Goal: Register for event/course

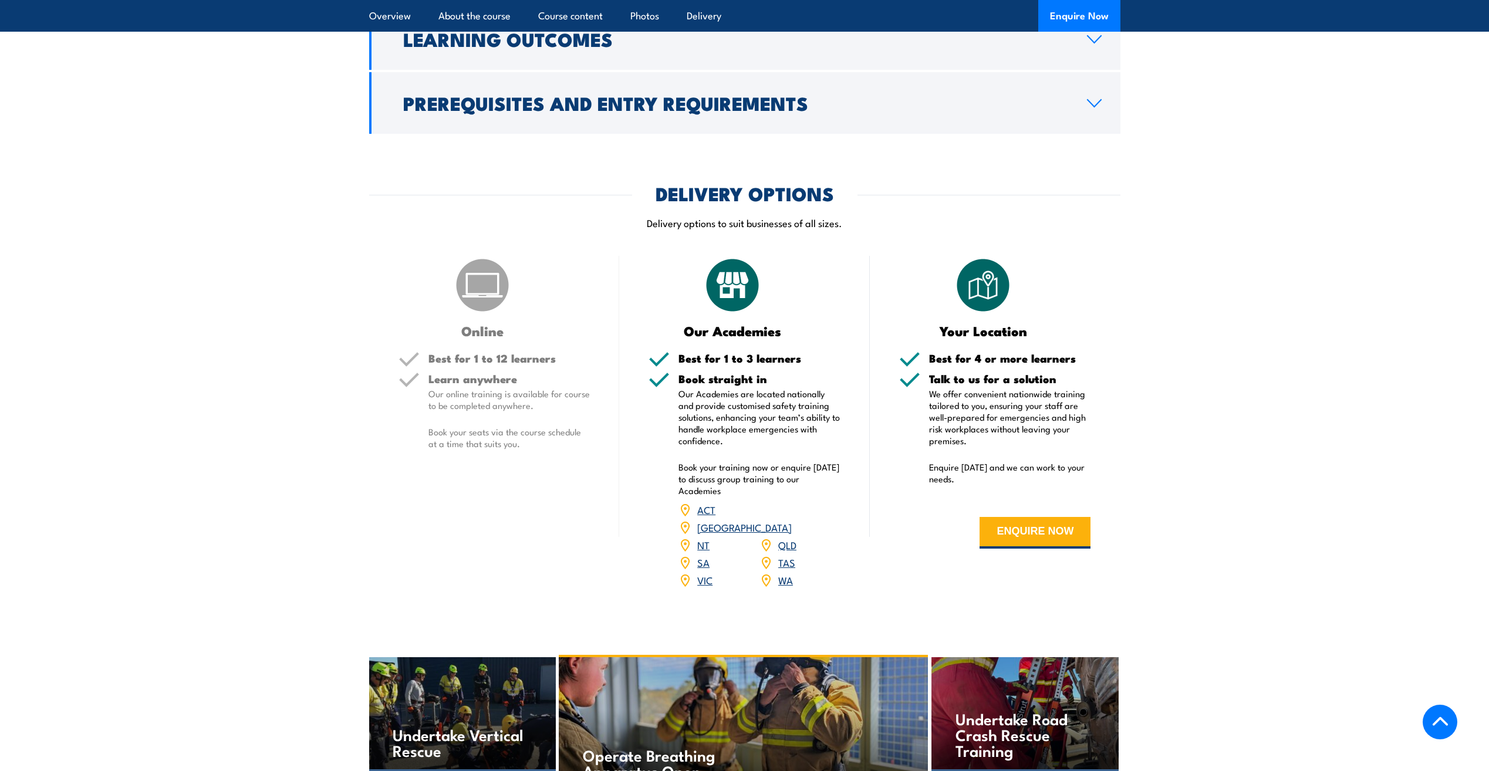
scroll to position [1467, 0]
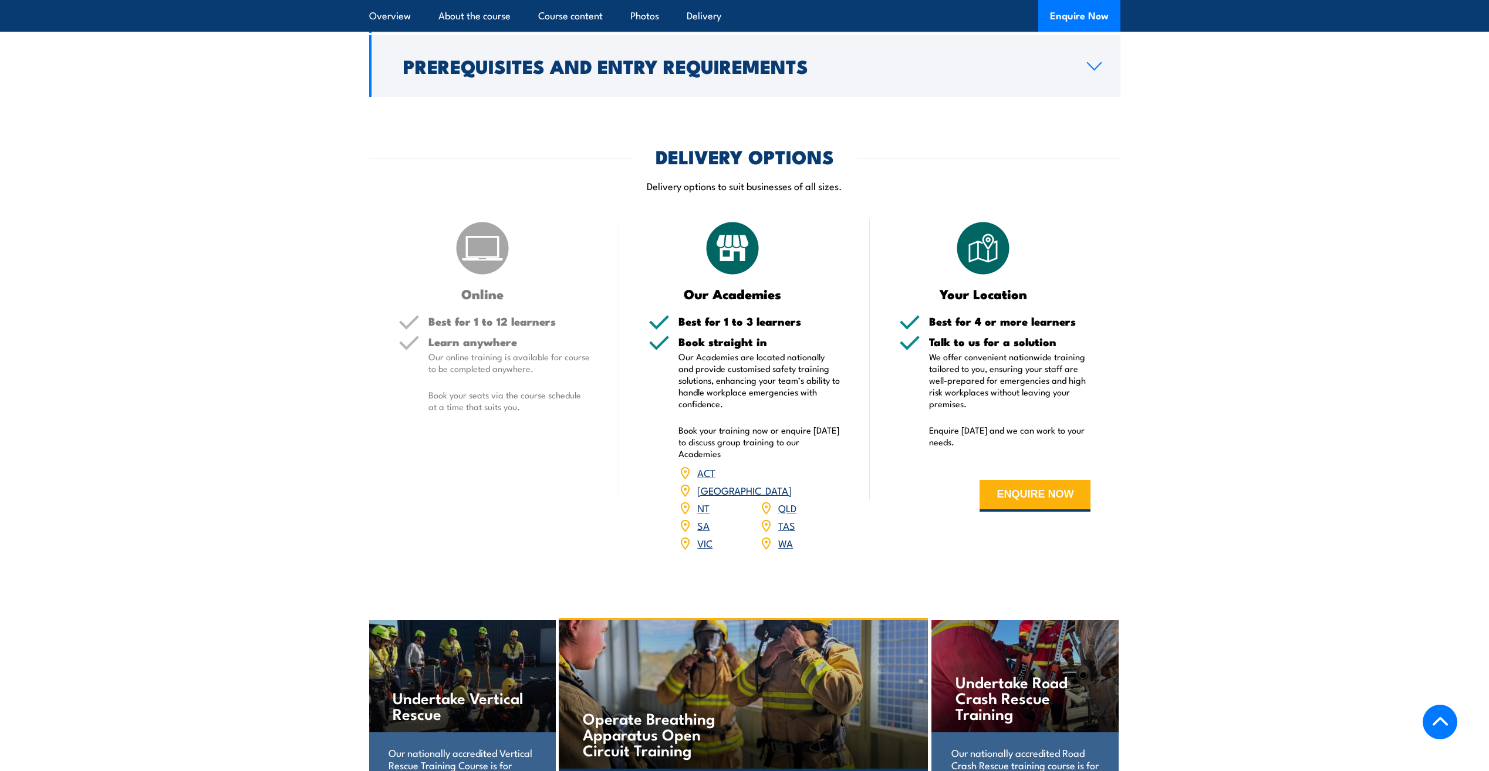
click at [781, 550] on link "WA" at bounding box center [785, 543] width 15 height 14
